Goal: Information Seeking & Learning: Understand process/instructions

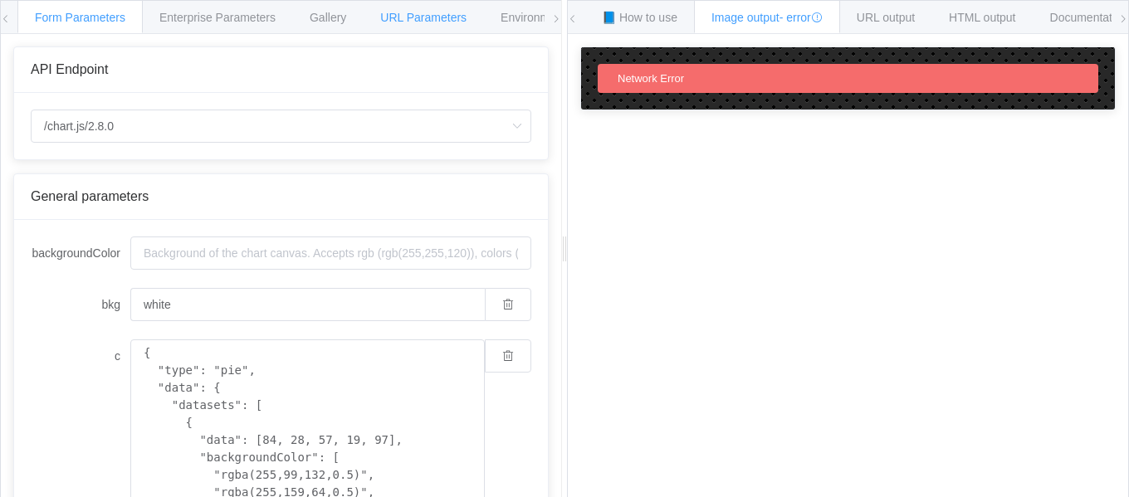
click at [413, 17] on span "URL Parameters" at bounding box center [423, 17] width 86 height 13
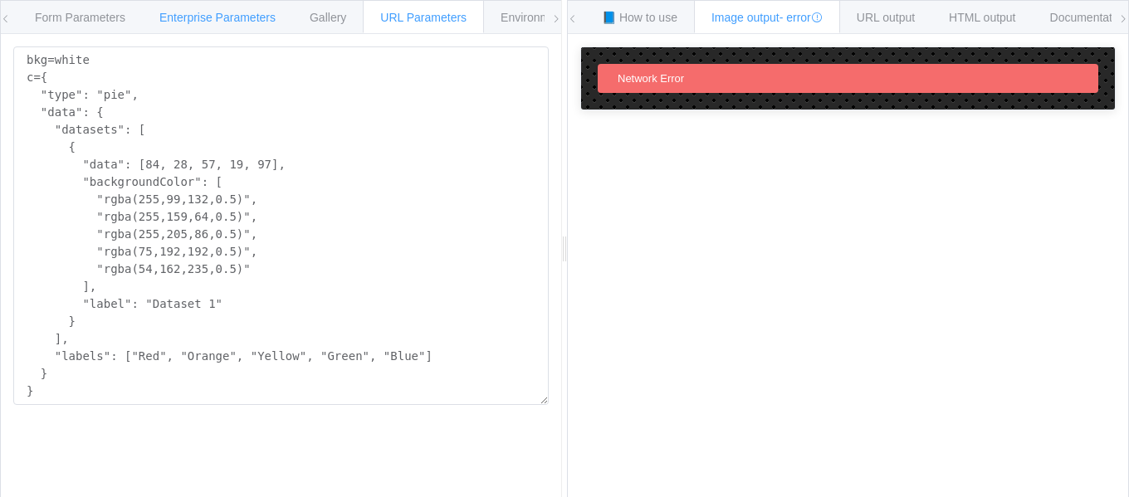
click at [213, 23] on span "Enterprise Parameters" at bounding box center [217, 17] width 116 height 13
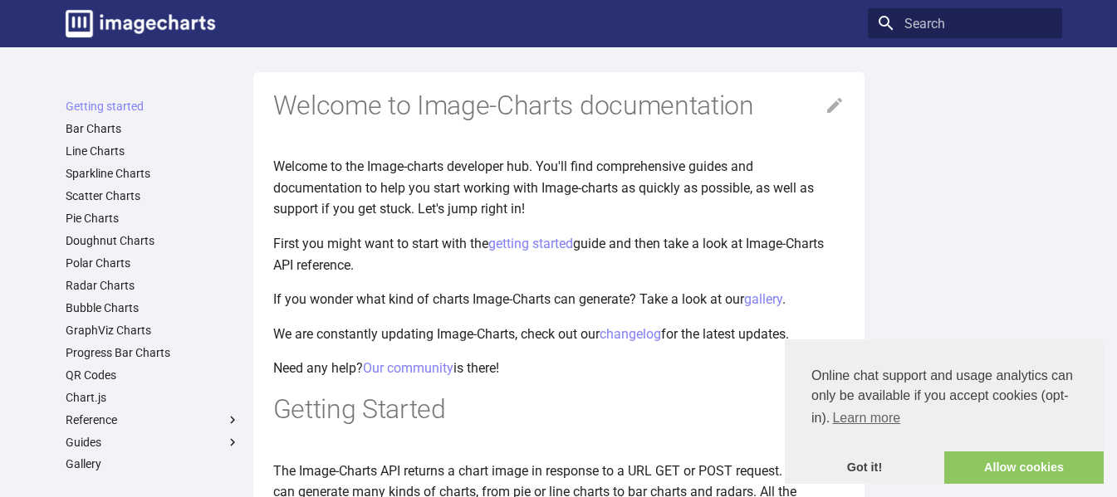
click at [96, 384] on ul "Getting started Bar Charts Line Charts Sparkline Charts Scatter Charts Pie Char…" at bounding box center [153, 375] width 194 height 552
click at [98, 375] on link "QR Codes" at bounding box center [153, 375] width 174 height 15
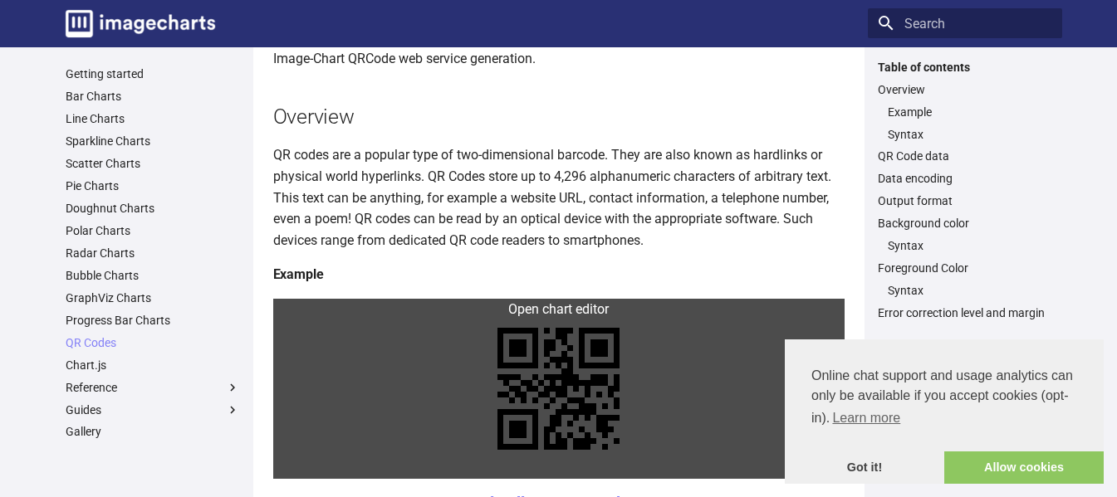
scroll to position [249, 0]
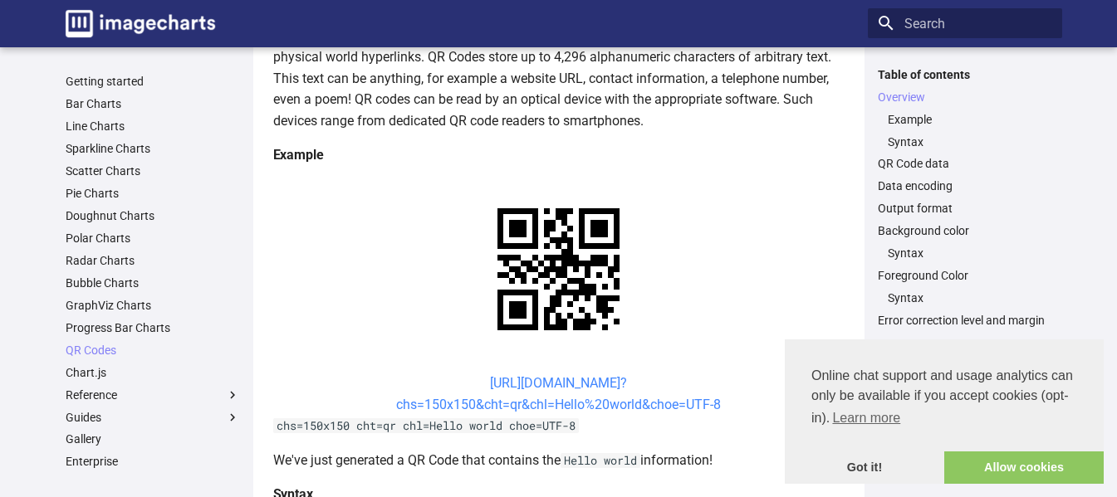
drag, startPoint x: 556, startPoint y: 397, endPoint x: 545, endPoint y: 407, distance: 15.3
click at [545, 407] on link "https://image-charts.com/chart? chs=150x150&cht=qr&chl=Hello%20world&choe=UTF-8" at bounding box center [558, 393] width 325 height 37
drag, startPoint x: 566, startPoint y: 364, endPoint x: 592, endPoint y: 388, distance: 35.2
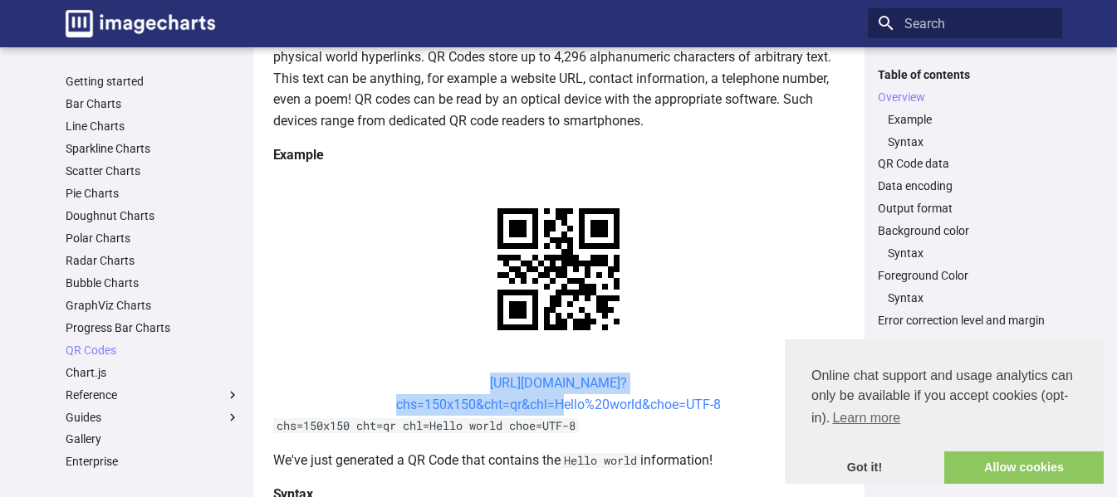
drag, startPoint x: 460, startPoint y: 374, endPoint x: 557, endPoint y: 402, distance: 101.2
click at [557, 402] on center "https://image-charts.com/chart? chs=150x150&cht=qr&chl=Hello%20world&choe=UTF-8" at bounding box center [558, 394] width 571 height 42
copy link "https://image-charts.com/chart? chs=150x150&cht=qr&chl="
